Goal: Information Seeking & Learning: Learn about a topic

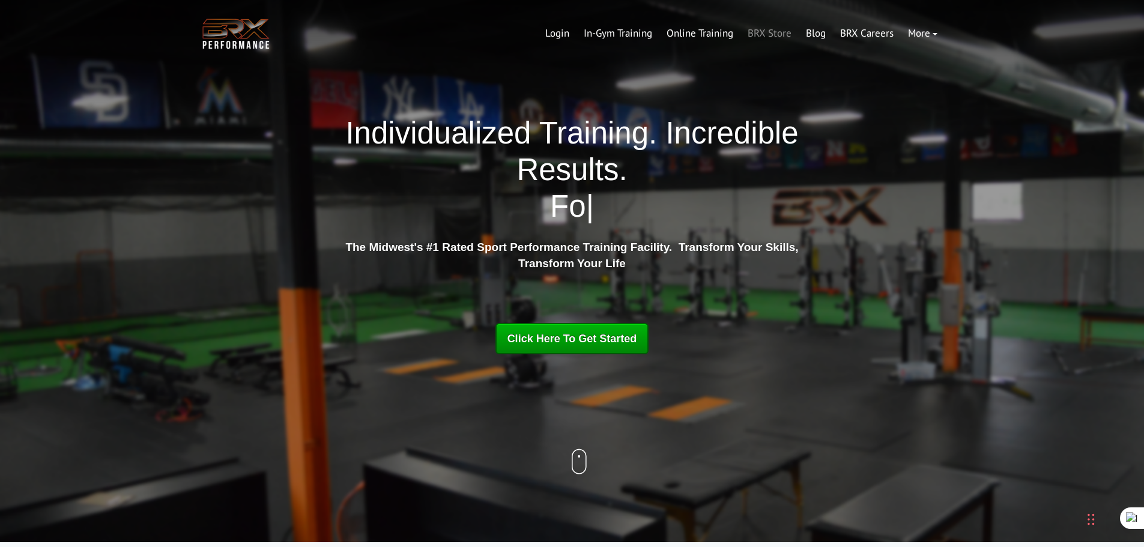
click at [773, 32] on link "BRX Store" at bounding box center [769, 33] width 58 height 29
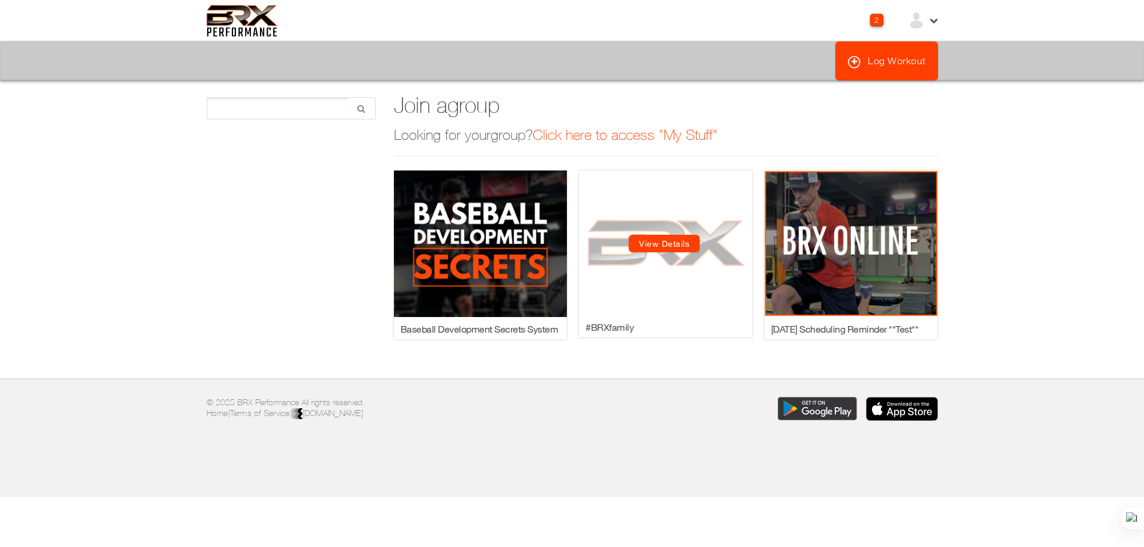
click at [673, 246] on link "View Details" at bounding box center [664, 243] width 71 height 17
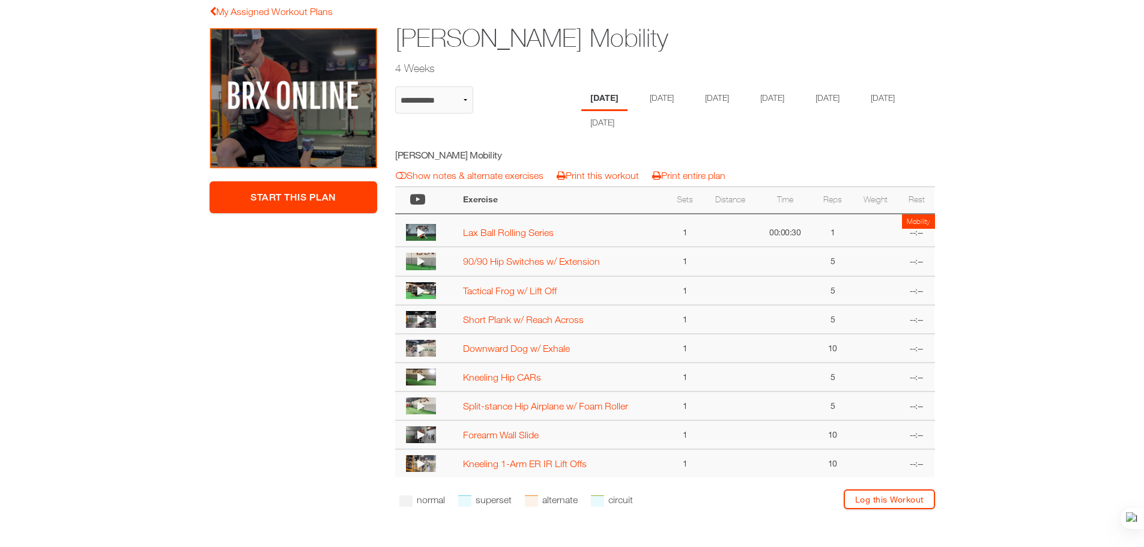
scroll to position [118, 0]
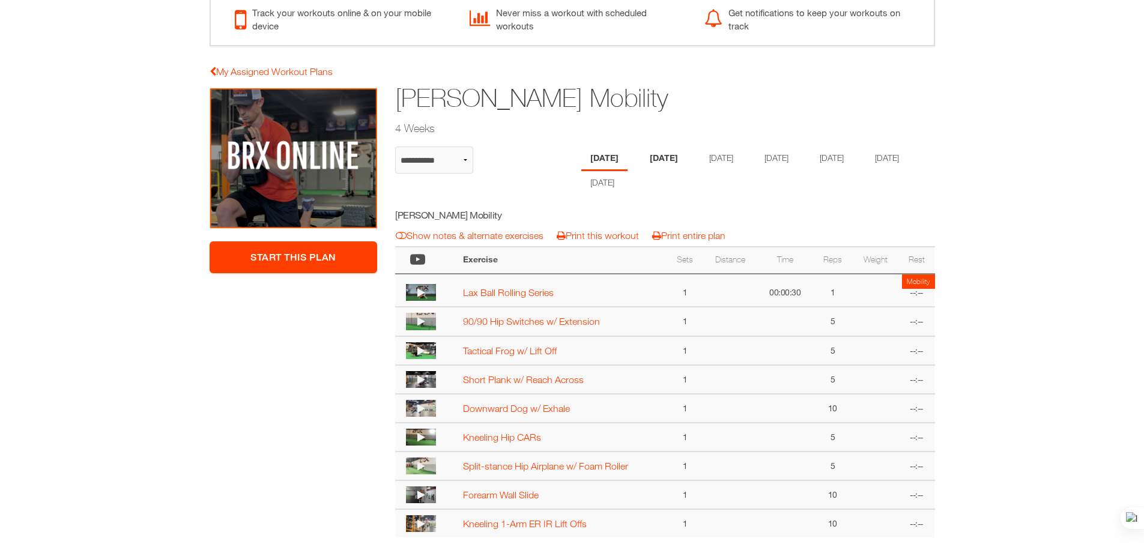
click at [661, 155] on li "[DATE]" at bounding box center [664, 159] width 46 height 25
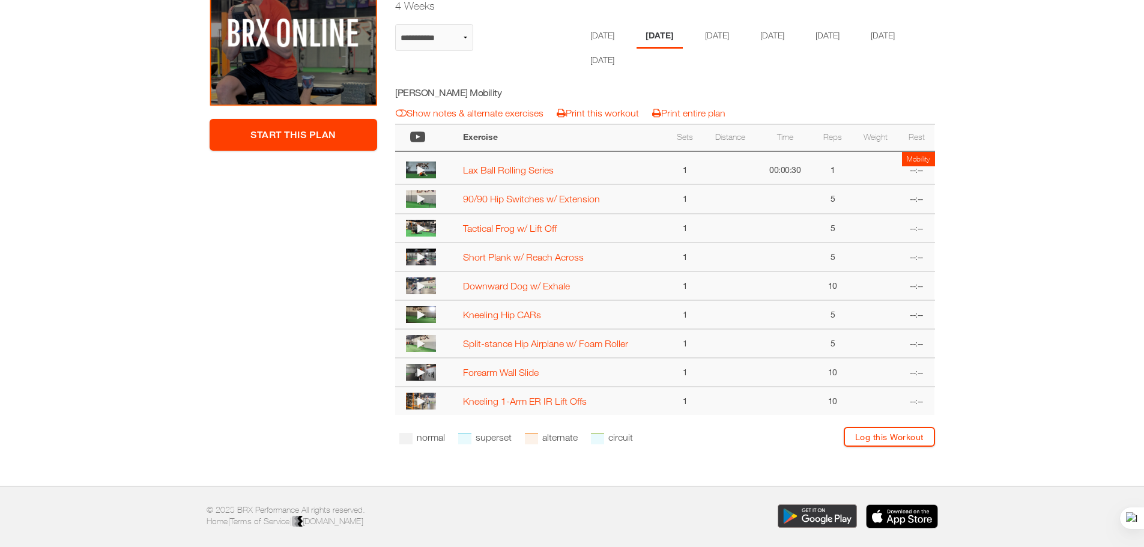
scroll to position [245, 0]
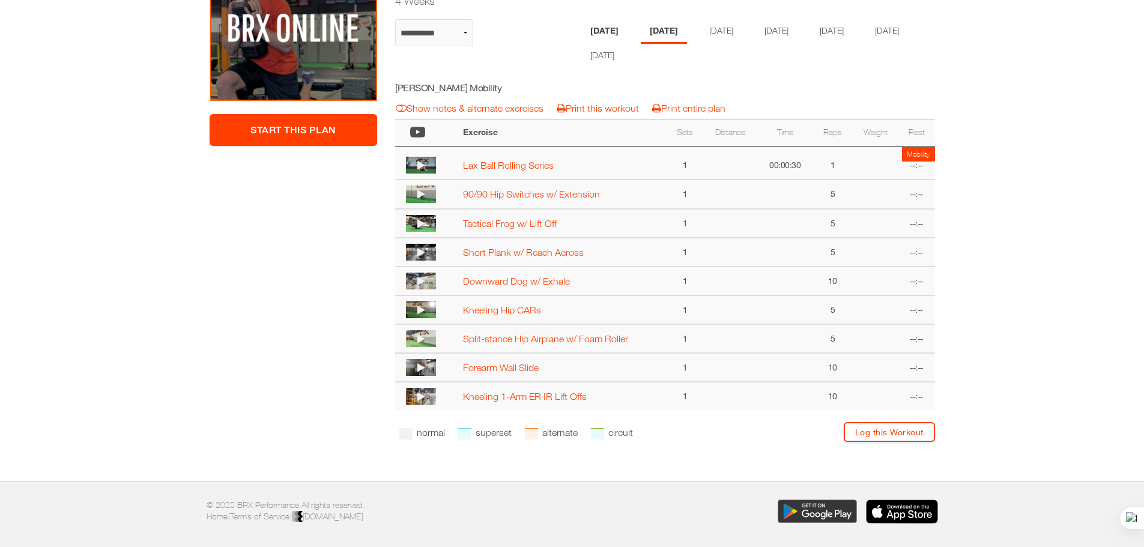
click at [599, 31] on li "[DATE]" at bounding box center [604, 31] width 46 height 25
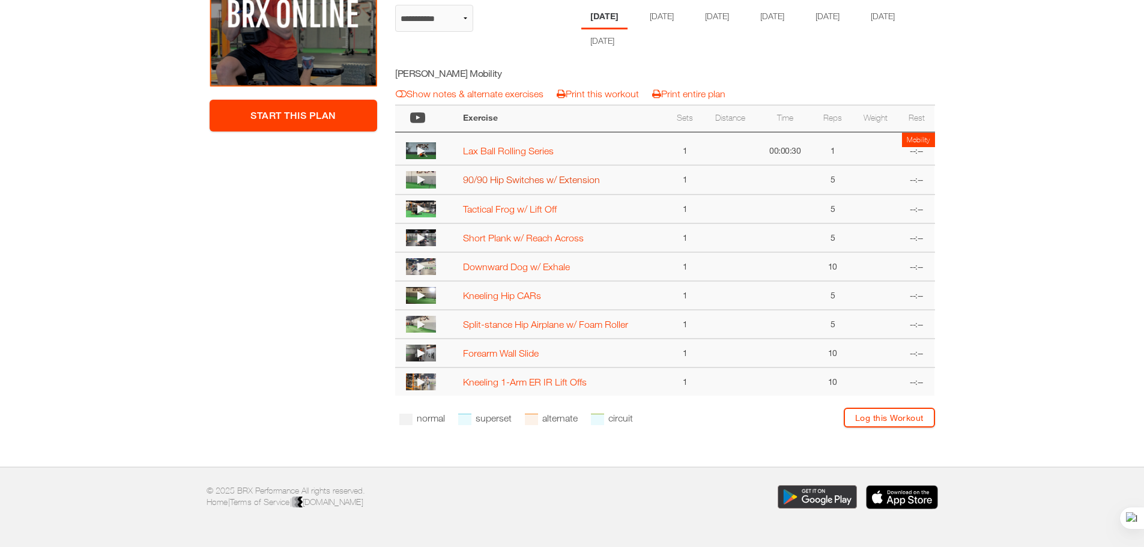
scroll to position [238, 0]
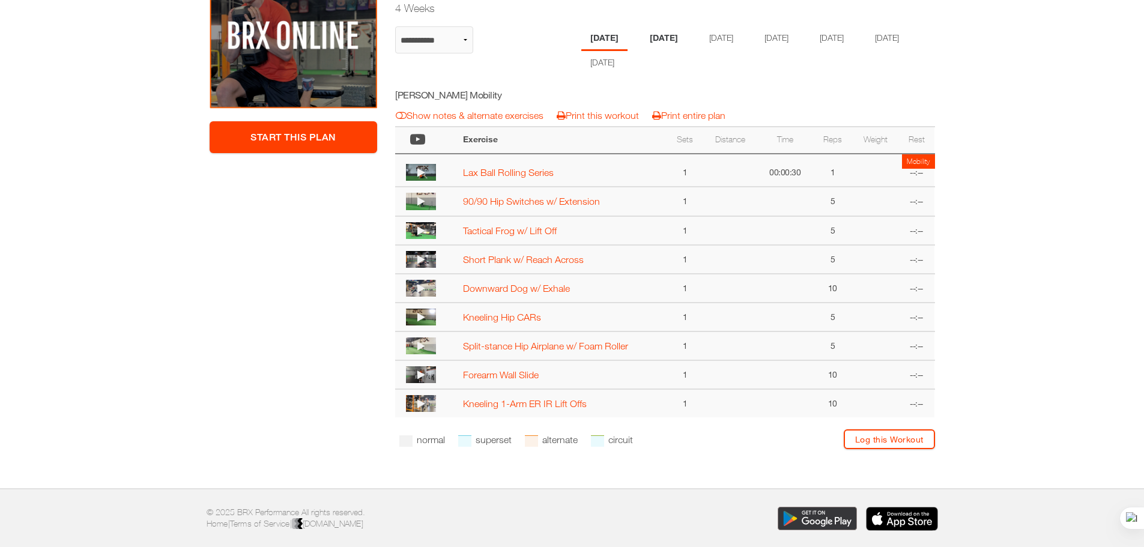
click at [662, 35] on li "[DATE]" at bounding box center [664, 38] width 46 height 25
click at [726, 40] on li "[DATE]" at bounding box center [719, 38] width 46 height 25
click at [791, 38] on li "[DATE]" at bounding box center [774, 38] width 46 height 25
click at [853, 31] on li "[DATE]" at bounding box center [829, 38] width 46 height 25
click at [862, 51] on li "[DATE]" at bounding box center [885, 38] width 46 height 25
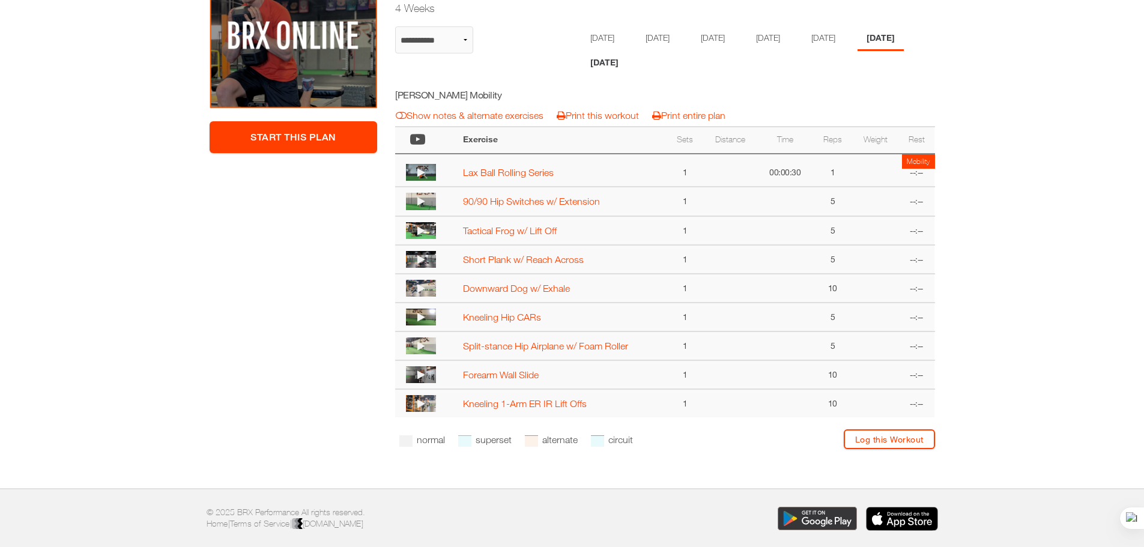
click at [627, 62] on li "[DATE]" at bounding box center [604, 63] width 46 height 25
click at [437, 115] on link "Show notes & alternate exercises" at bounding box center [470, 115] width 148 height 11
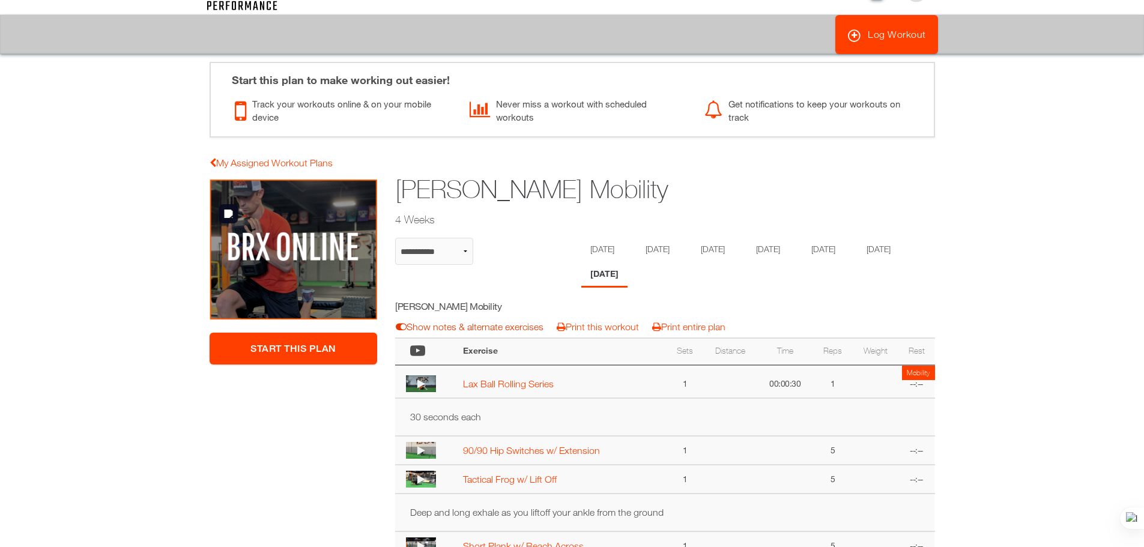
scroll to position [0, 0]
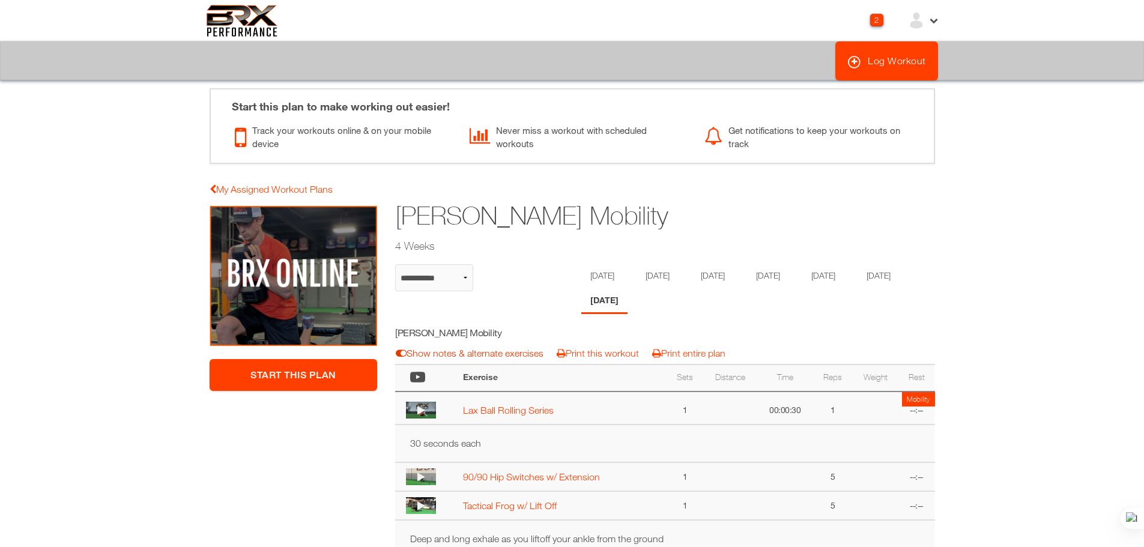
select select "**********"
